Goal: Task Accomplishment & Management: Use online tool/utility

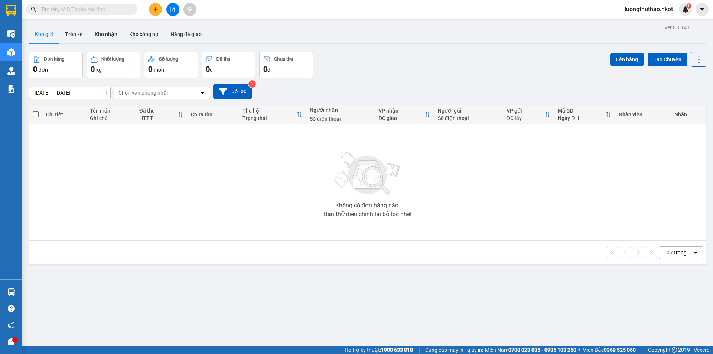
click at [83, 7] on input "text" at bounding box center [85, 9] width 88 height 8
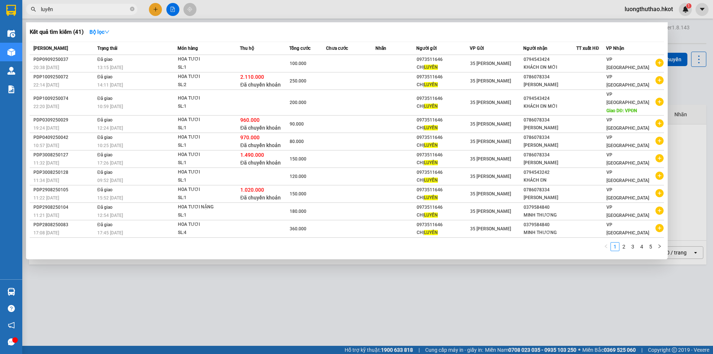
type input "luyến"
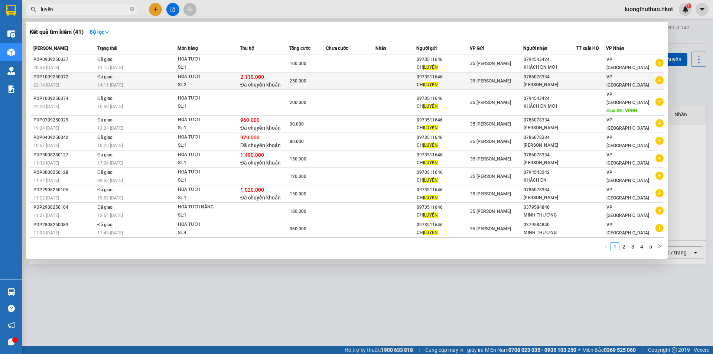
click at [316, 80] on div "250.000" at bounding box center [308, 81] width 36 height 8
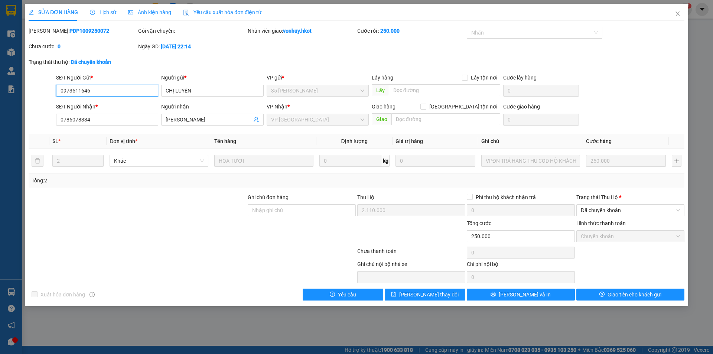
type input "0973511646"
type input "CHỊ LUYẾN"
type input "0786078334"
type input "[PERSON_NAME]"
type input "2.110.000"
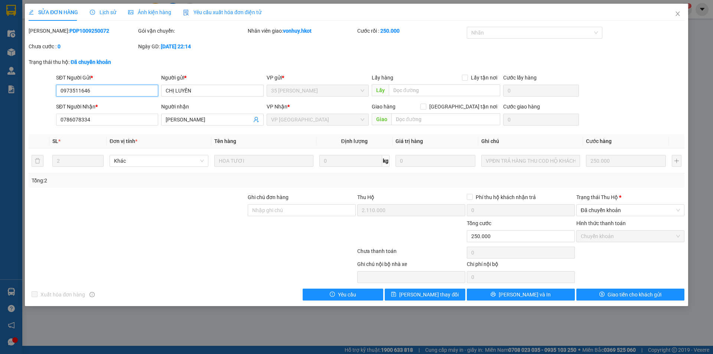
type input "250.000"
click at [680, 15] on span "Close" at bounding box center [677, 14] width 21 height 21
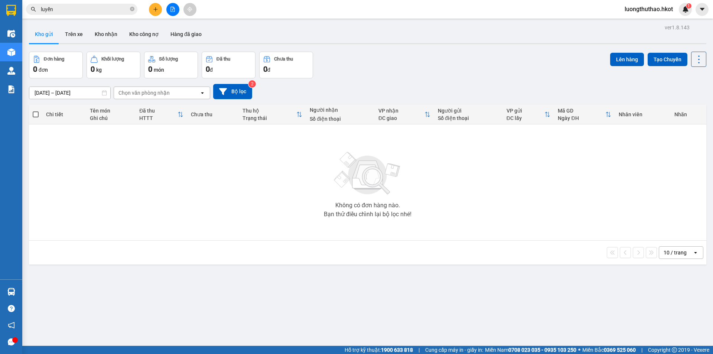
click at [74, 3] on div "Kết quả tìm kiếm ( 41 ) Bộ lọc Mã ĐH Trạng thái Món hàng Thu hộ Tổng cước Chưa …" at bounding box center [72, 9] width 145 height 13
click at [75, 9] on input "luyến" at bounding box center [85, 9] width 88 height 8
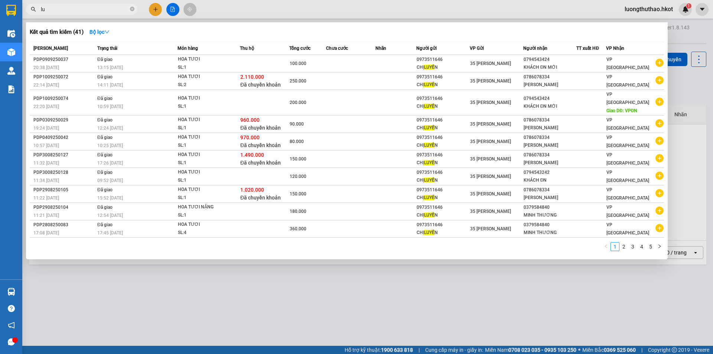
type input "l"
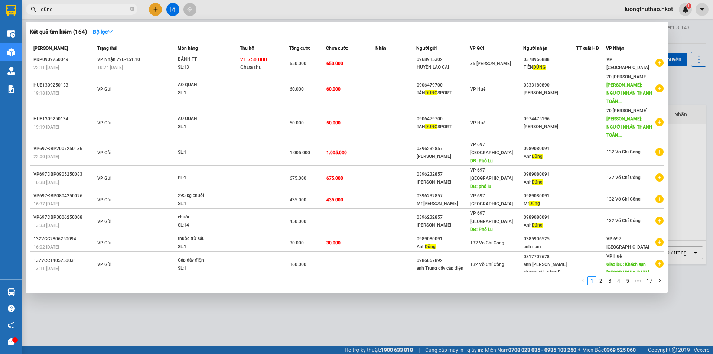
type input "dũng"
